Goal: Information Seeking & Learning: Understand process/instructions

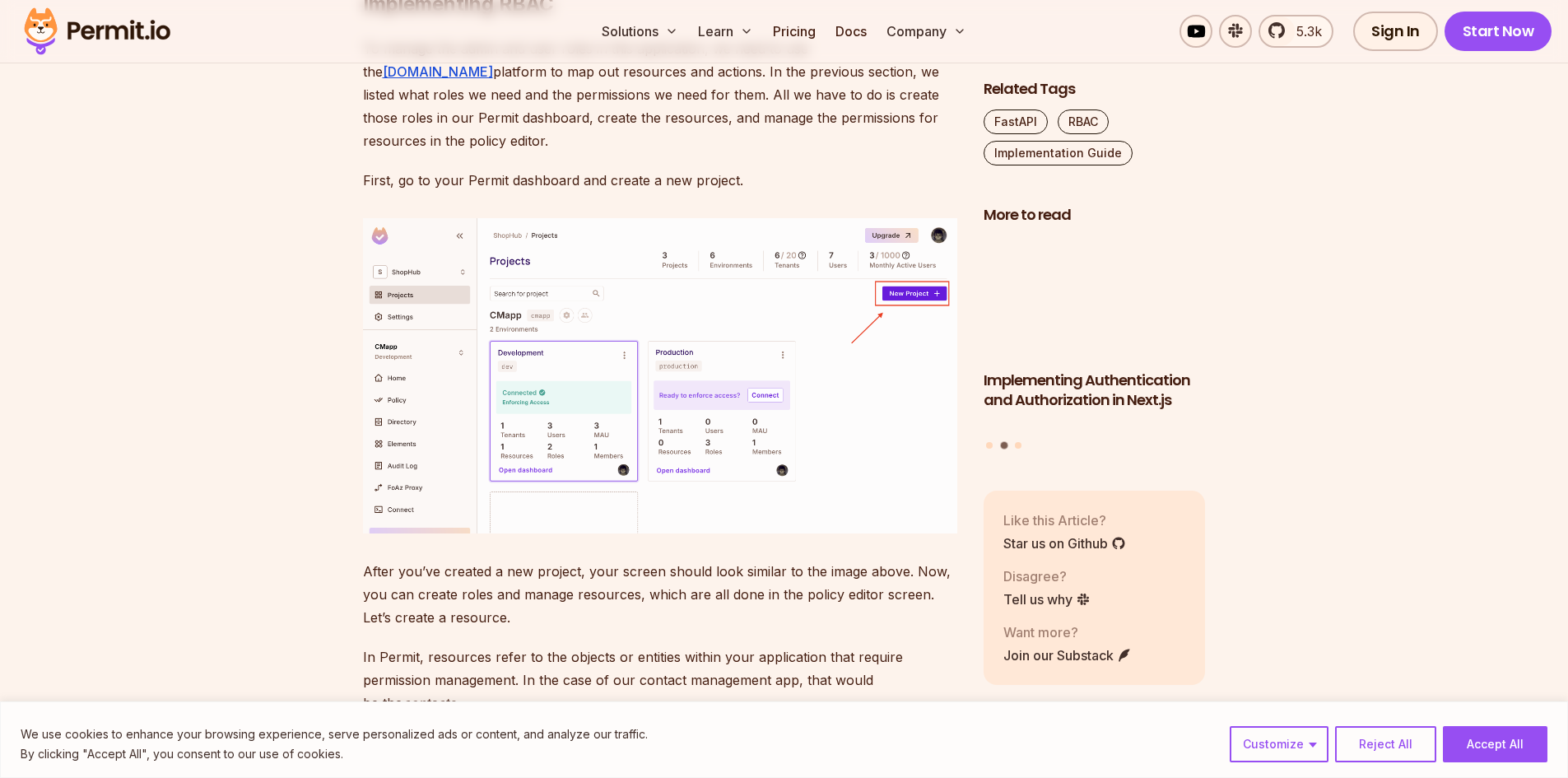
scroll to position [5184, 0]
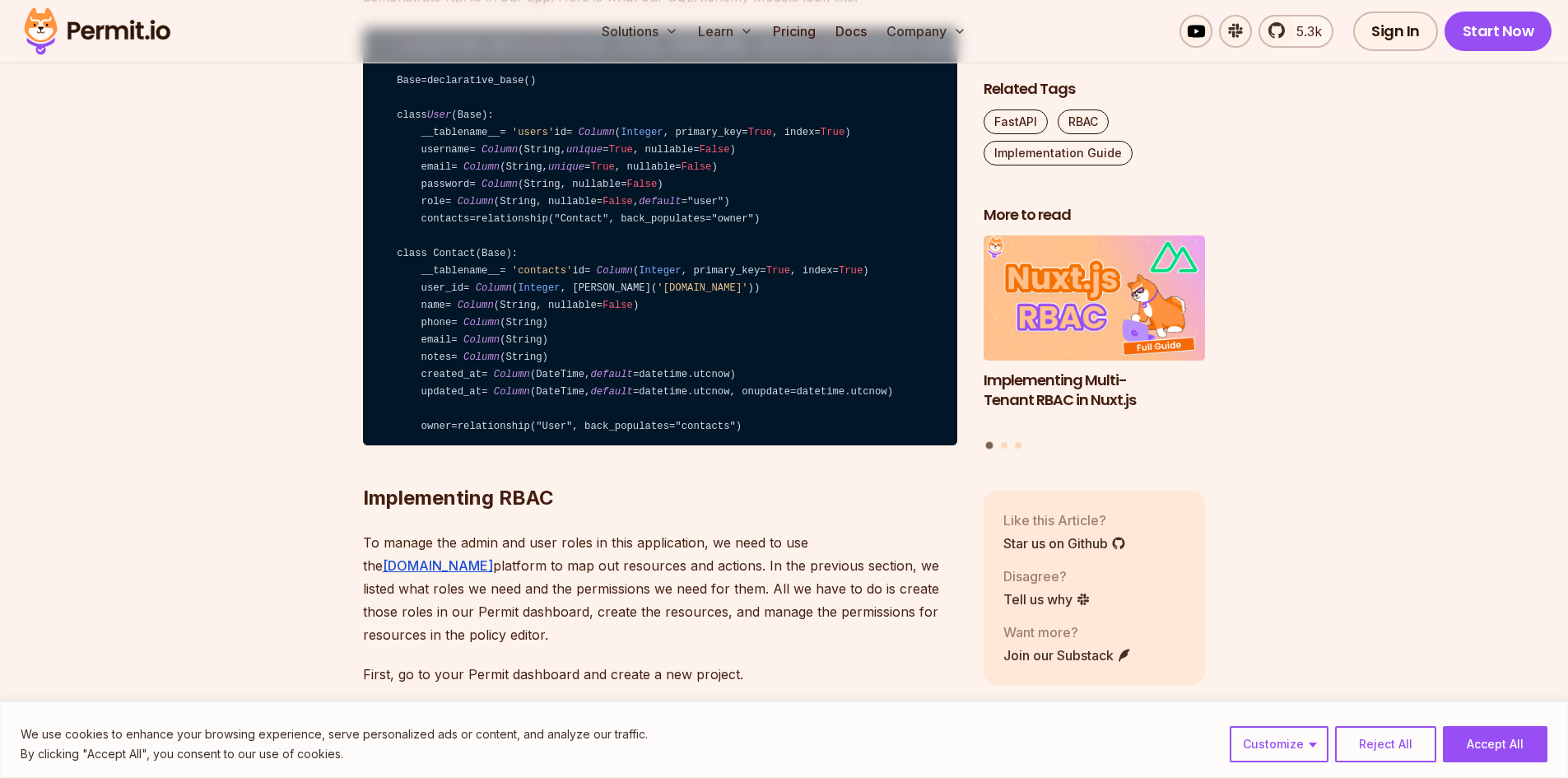
scroll to position [4181, 0]
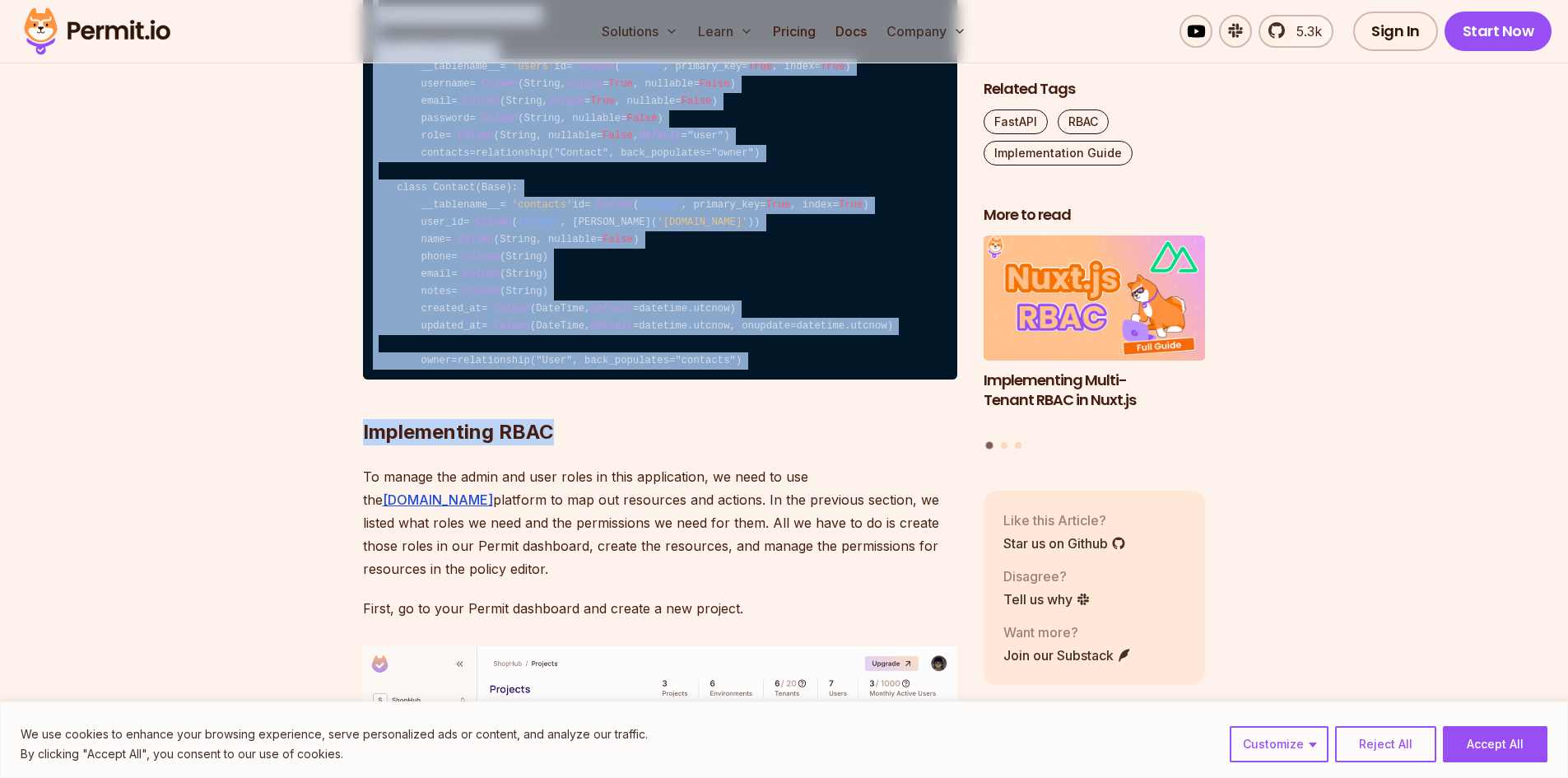
drag, startPoint x: 814, startPoint y: 617, endPoint x: 392, endPoint y: 140, distance: 636.9
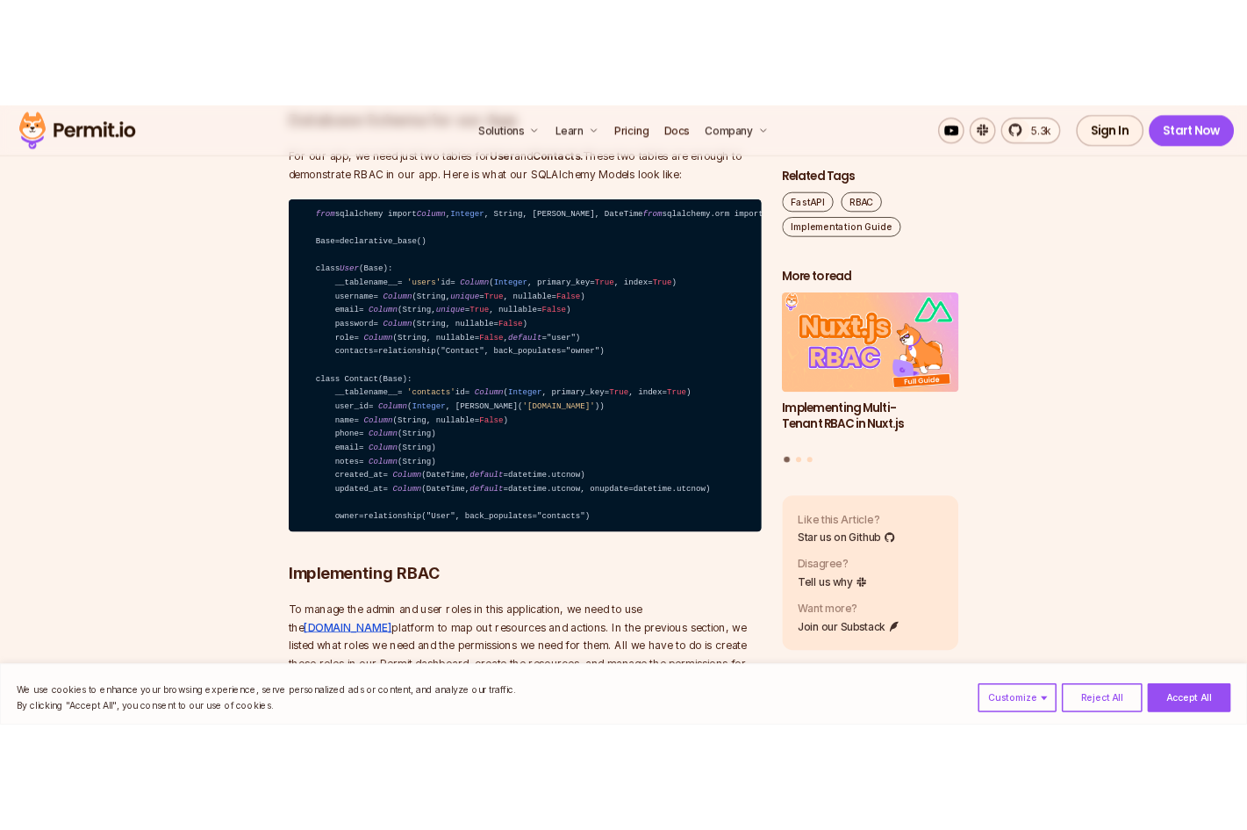
scroll to position [4284, 0]
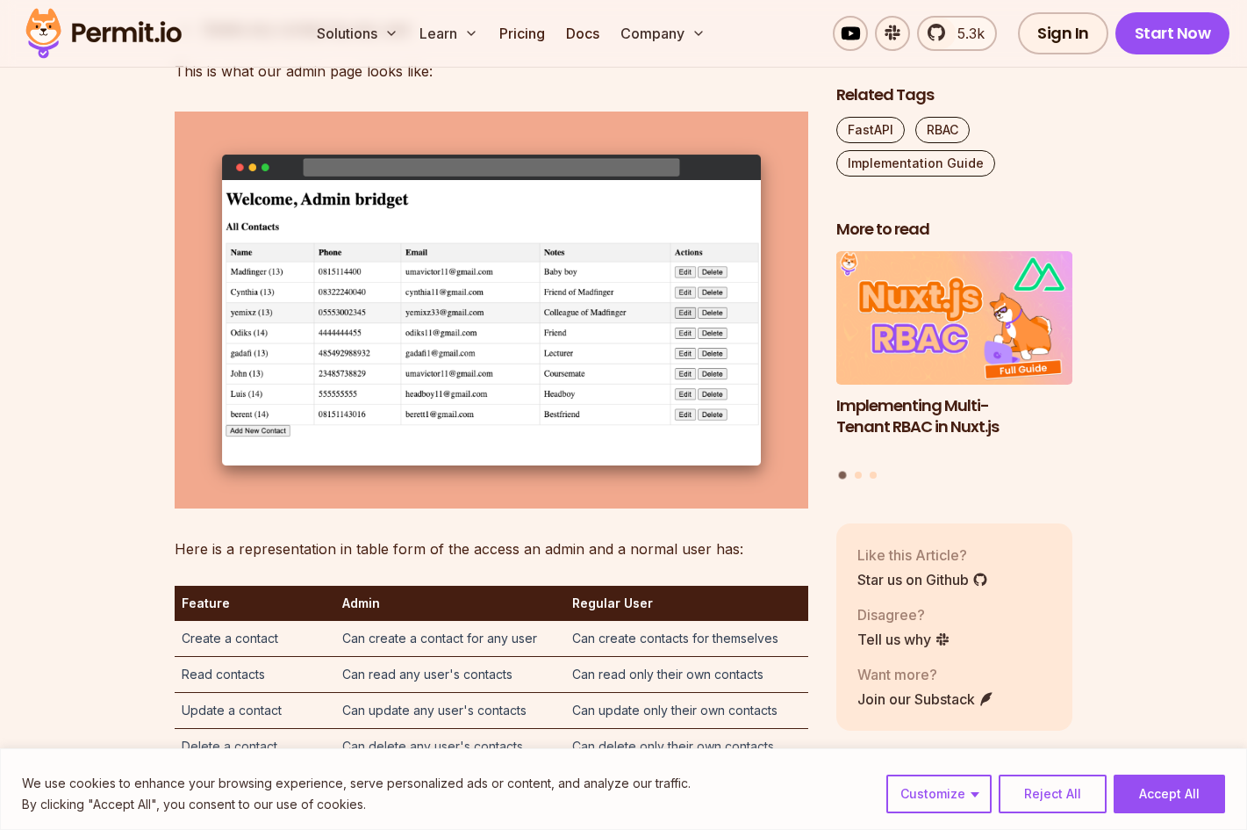
scroll to position [2792, 0]
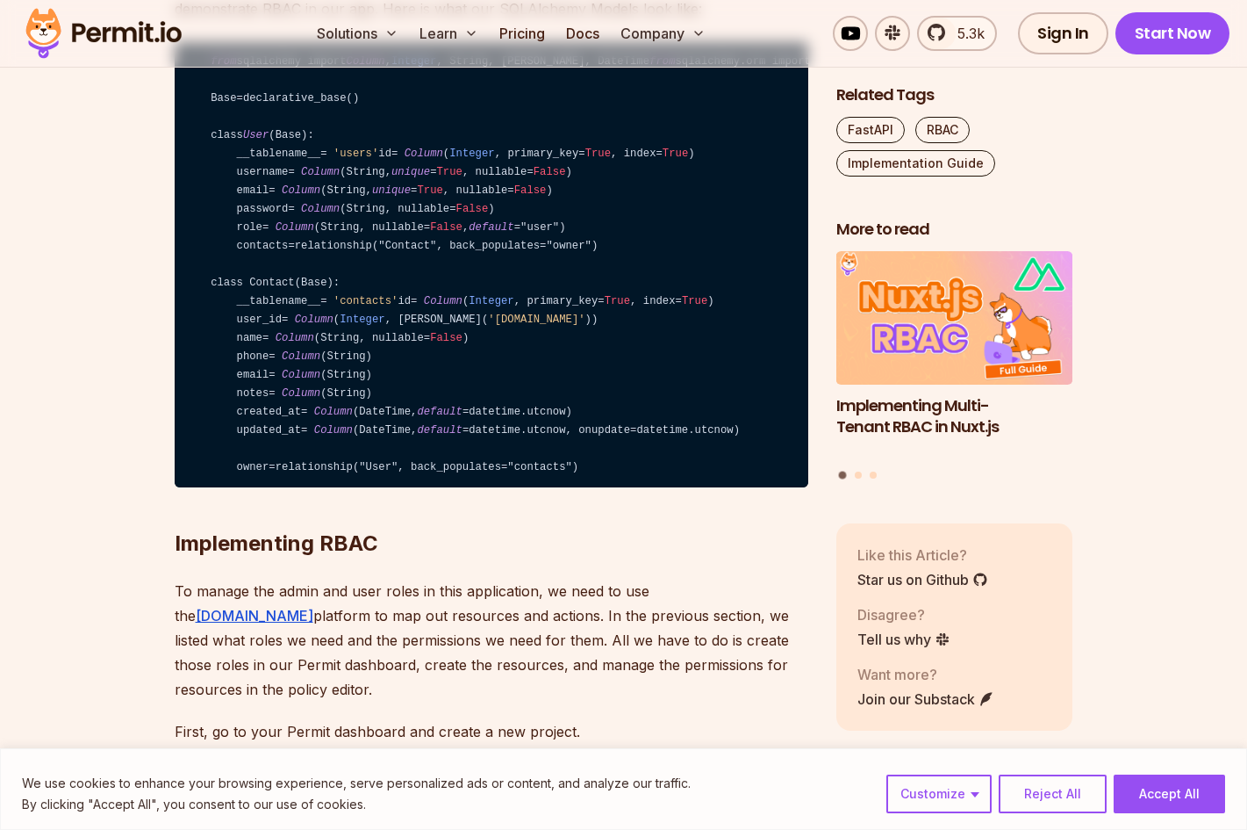
scroll to position [4396, 0]
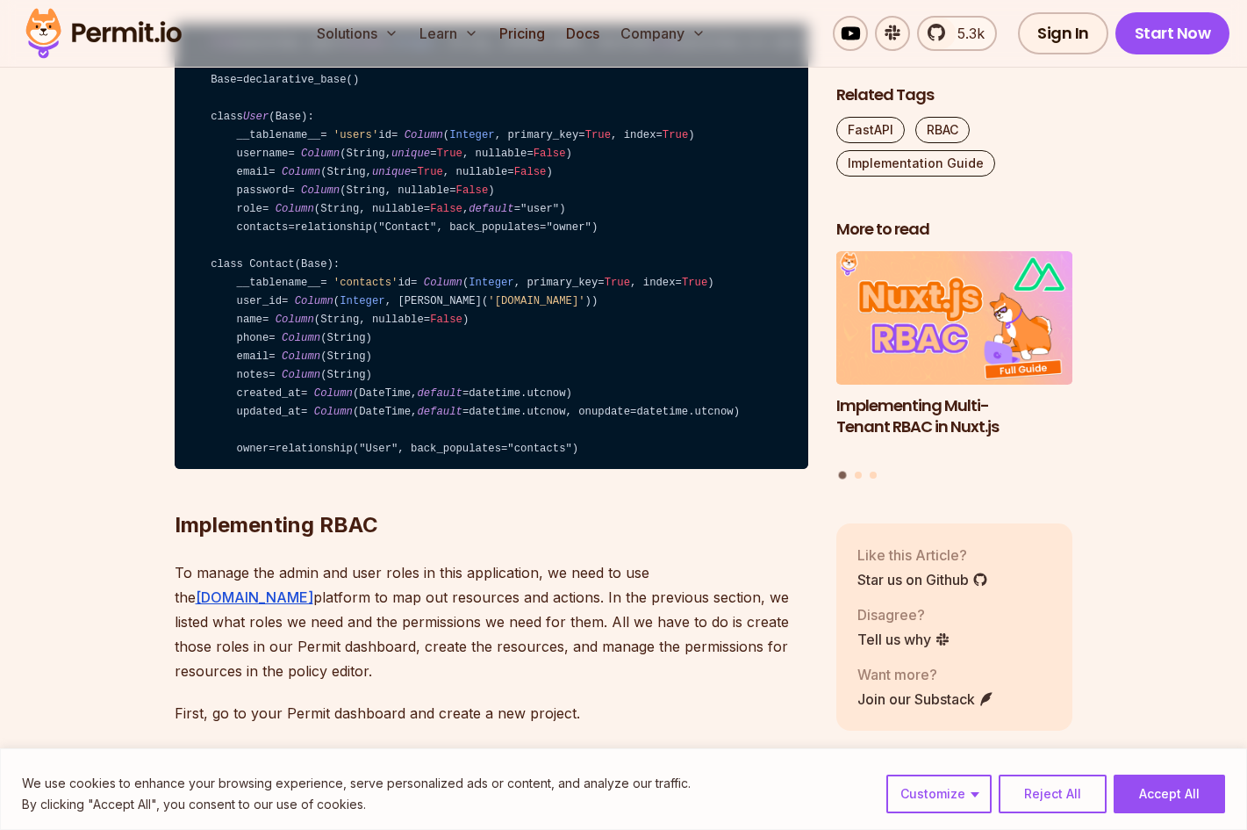
click at [1077, 788] on button "Reject All" at bounding box center [1053, 793] width 108 height 39
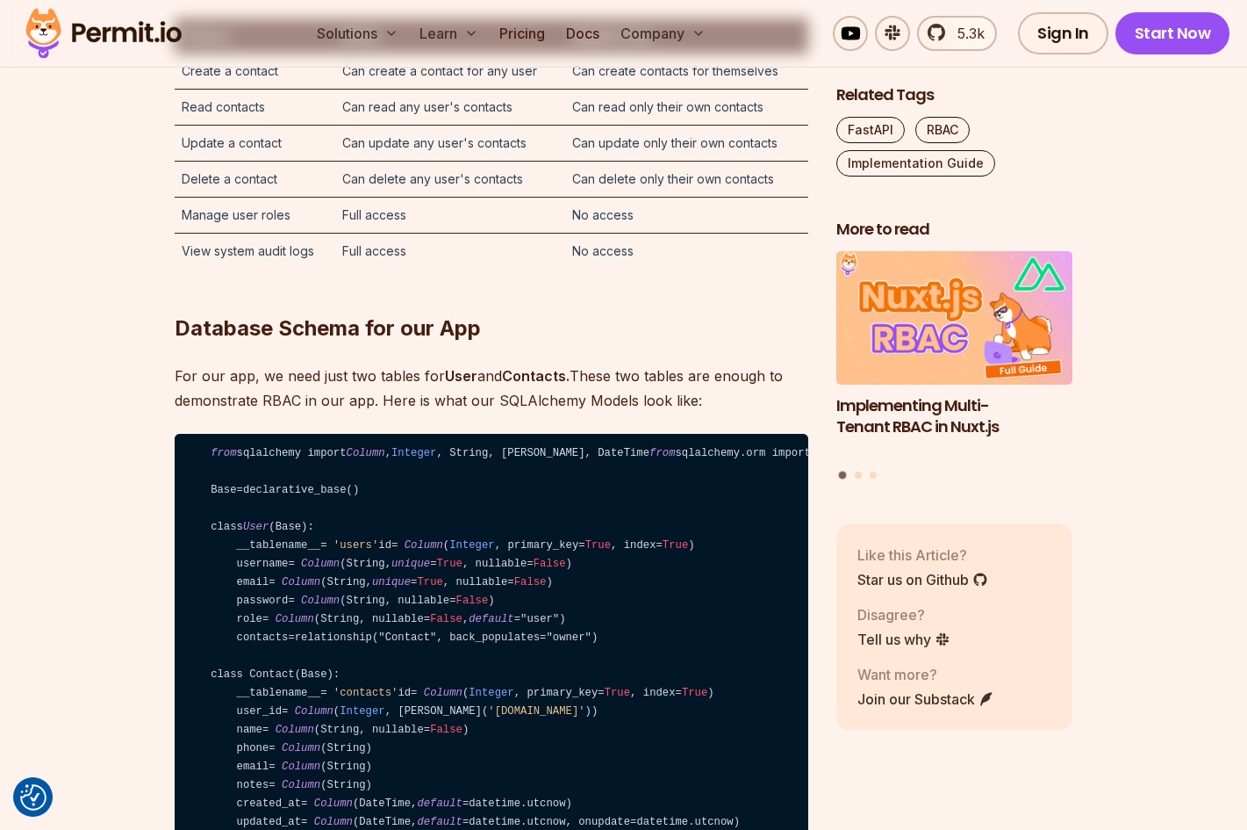
scroll to position [4214, 0]
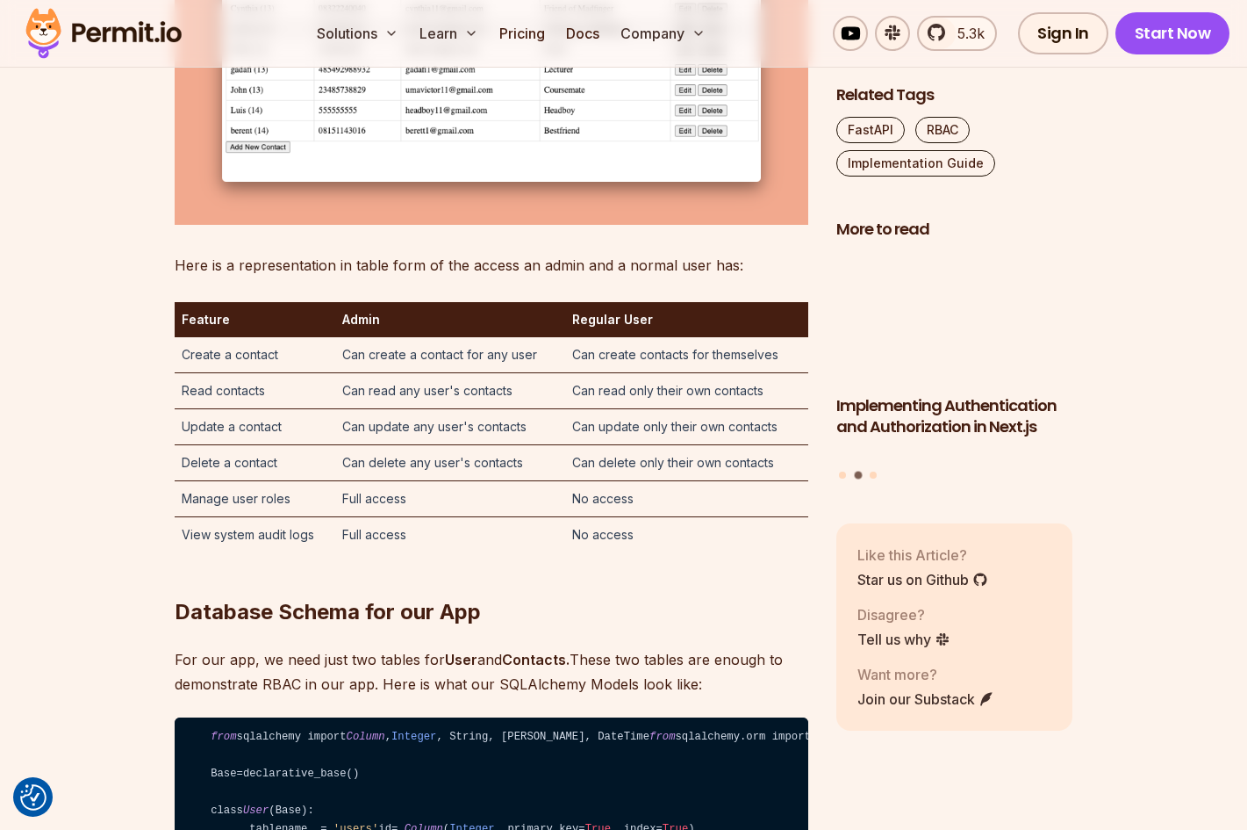
scroll to position [4132, 0]
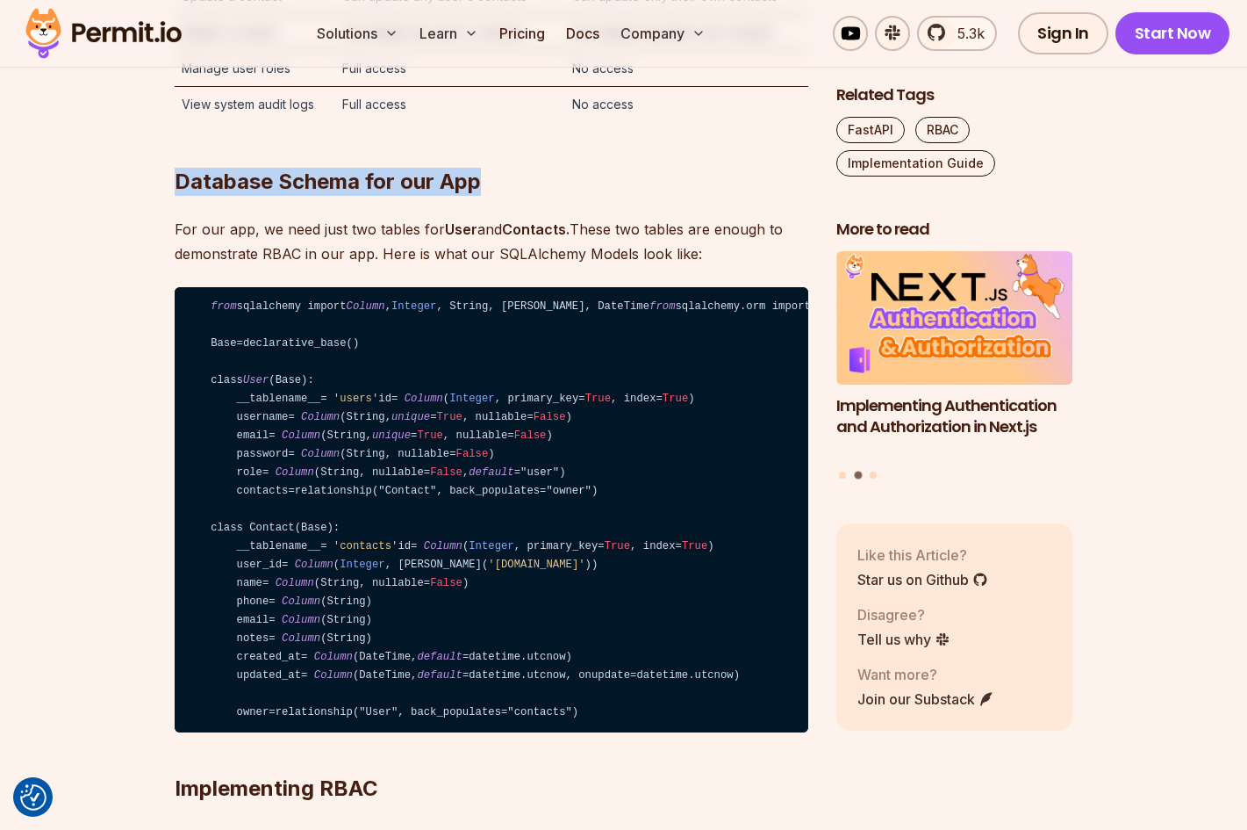
drag, startPoint x: 511, startPoint y: 345, endPoint x: 28, endPoint y: 344, distance: 482.8
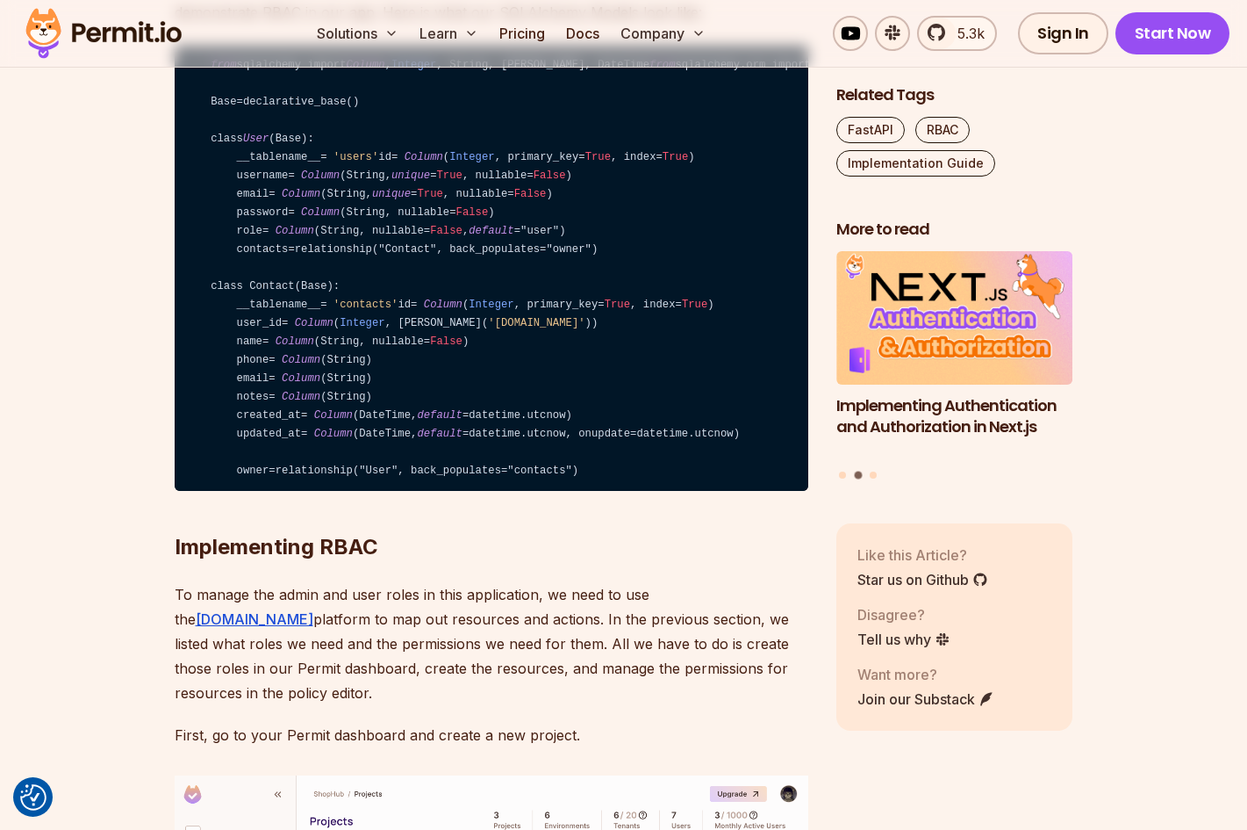
scroll to position [4483, 0]
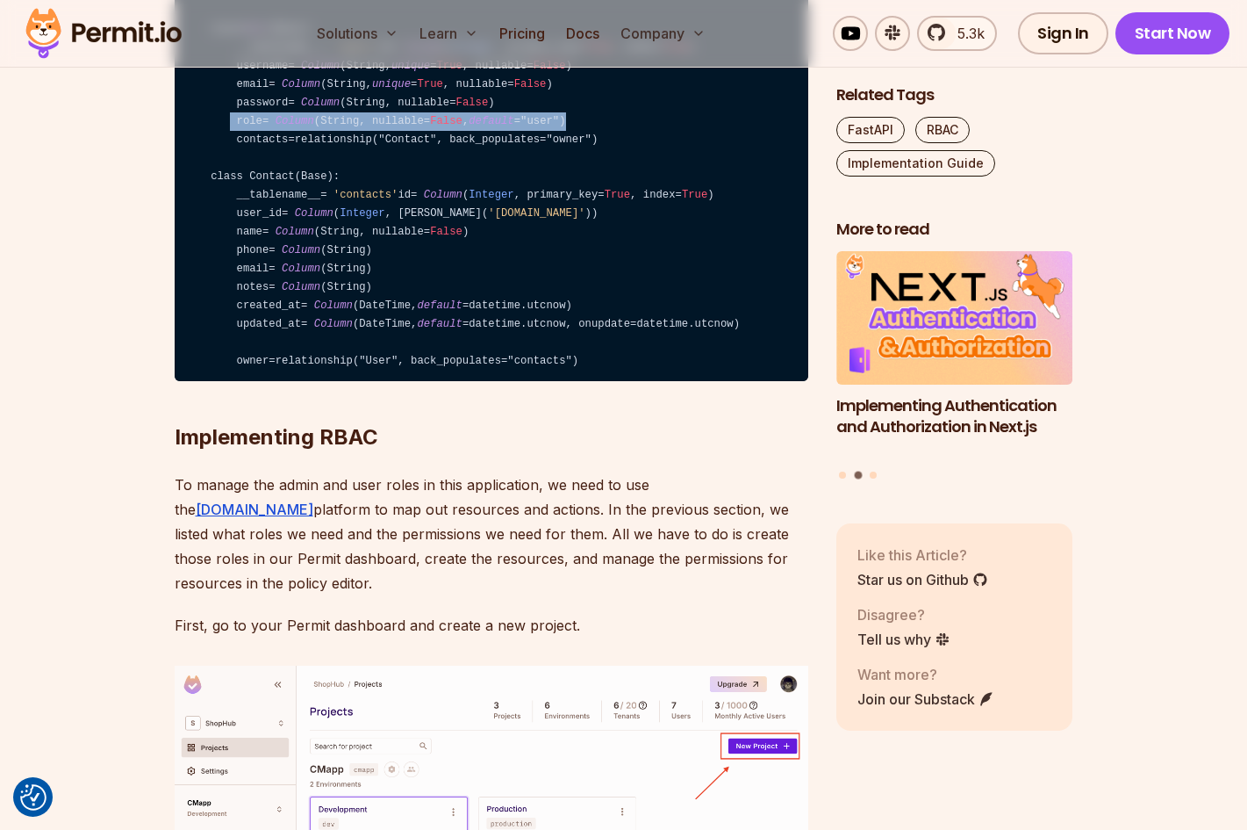
drag, startPoint x: 226, startPoint y: 357, endPoint x: 584, endPoint y: 357, distance: 357.3
click at [584, 357] on code "from sqlalchemy import Column , Integer , String, ForeignKey, DateTime from sql…" at bounding box center [492, 159] width 634 height 446
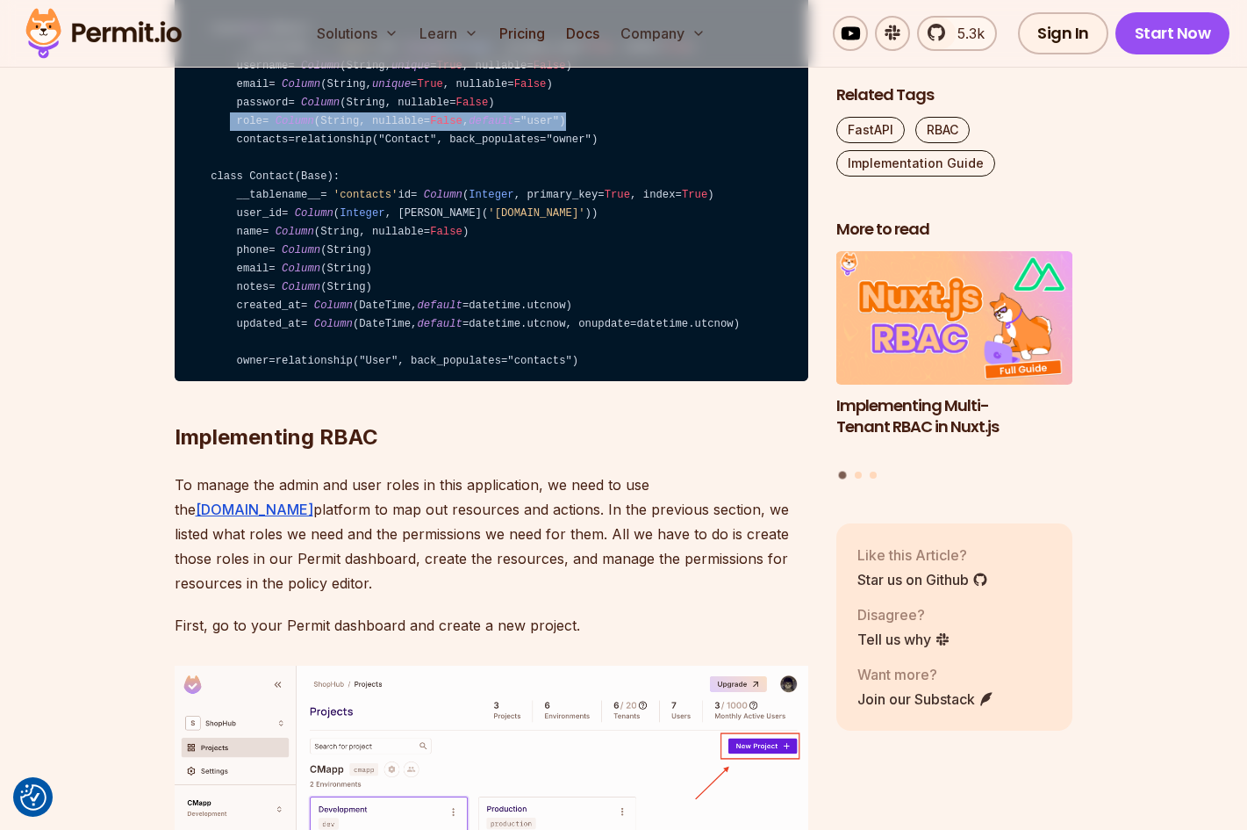
drag, startPoint x: 235, startPoint y: 465, endPoint x: 319, endPoint y: 492, distance: 87.5
click at [319, 382] on code "from sqlalchemy import Column , Integer , String, ForeignKey, DateTime from sql…" at bounding box center [492, 159] width 634 height 446
